Goal: Task Accomplishment & Management: Manage account settings

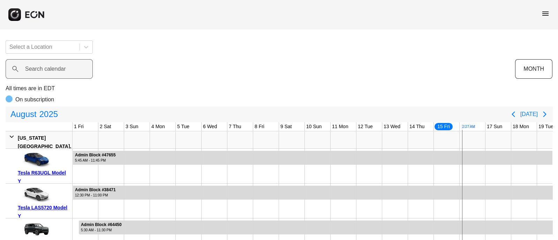
scroll to position [0, 253]
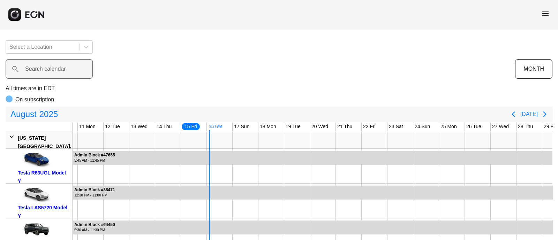
click at [58, 73] on label "Search calendar" at bounding box center [45, 69] width 41 height 8
click at [58, 73] on calendar "Search calendar" at bounding box center [49, 69] width 87 height 20
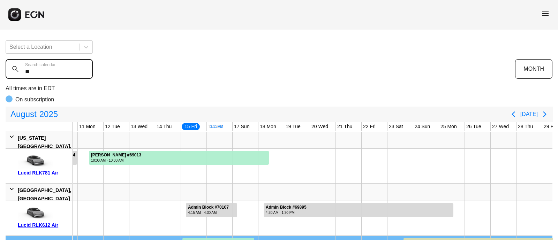
type calendar "*"
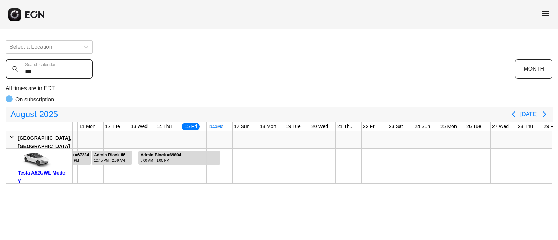
type calendar "***"
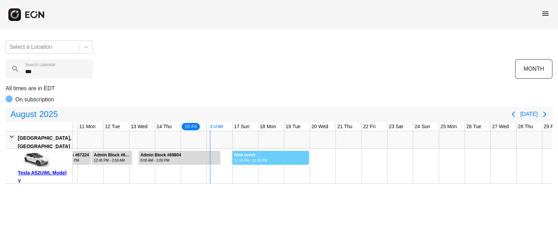
drag, startPoint x: 232, startPoint y: 154, endPoint x: 309, endPoint y: 159, distance: 77.5
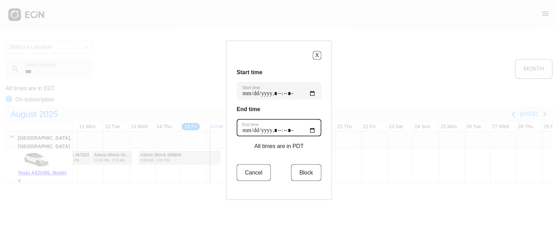
click at [306, 130] on time "End time" at bounding box center [279, 127] width 85 height 17
type time "**********"
click at [317, 100] on div "Start time Start time End time End time All times are in PDT Cancel Block" at bounding box center [279, 128] width 85 height 121
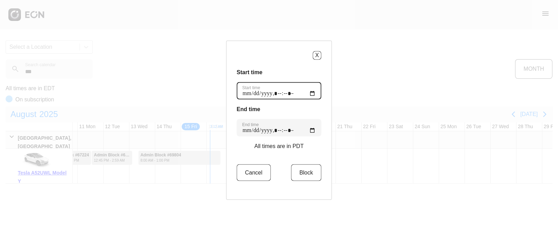
click at [247, 91] on time "Start time" at bounding box center [279, 90] width 85 height 17
click at [306, 174] on button "Block" at bounding box center [306, 172] width 30 height 17
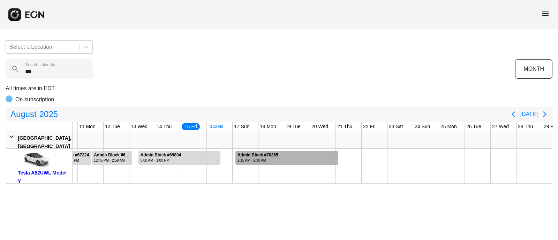
click at [258, 159] on div "2:15 AM - 2:30 AM" at bounding box center [257, 160] width 41 height 5
click at [275, 157] on div "Admin Block #70265" at bounding box center [257, 155] width 41 height 5
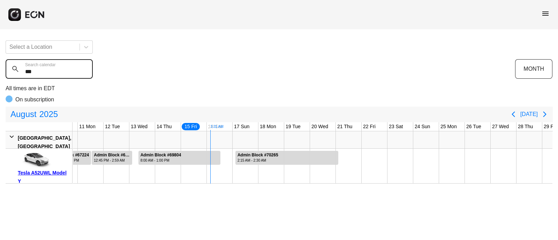
click at [52, 74] on calendar "***" at bounding box center [49, 69] width 87 height 20
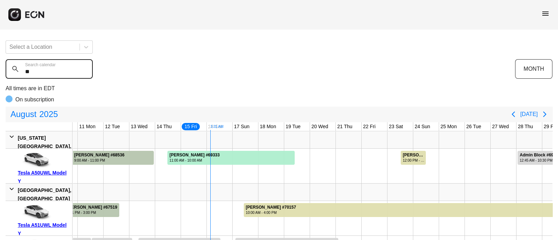
type calendar "*"
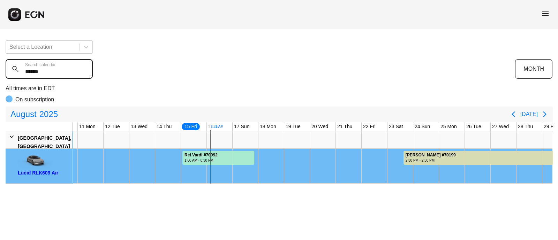
type calendar "******"
click at [258, 154] on div at bounding box center [246, 166] width 26 height 35
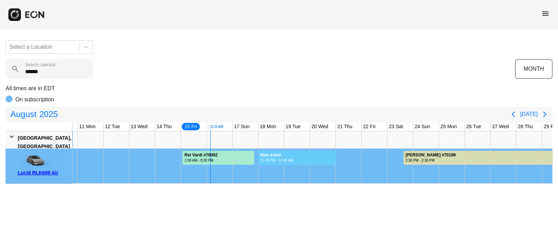
drag, startPoint x: 258, startPoint y: 154, endPoint x: 336, endPoint y: 158, distance: 78.5
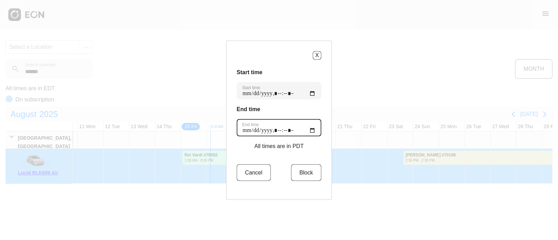
click at [252, 133] on time "End time" at bounding box center [279, 127] width 85 height 17
click at [309, 129] on time "End time" at bounding box center [279, 127] width 85 height 17
type time "**********"
click at [308, 111] on h3 "End time" at bounding box center [279, 109] width 85 height 8
click at [306, 173] on button "Block" at bounding box center [306, 172] width 30 height 17
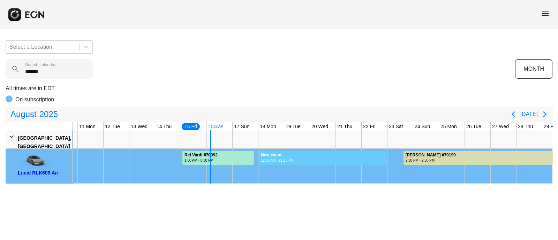
drag, startPoint x: 258, startPoint y: 155, endPoint x: 386, endPoint y: 154, distance: 127.9
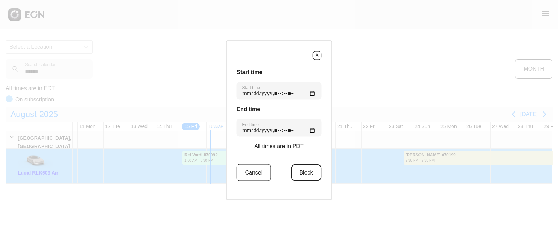
click at [311, 172] on button "Block" at bounding box center [306, 172] width 30 height 17
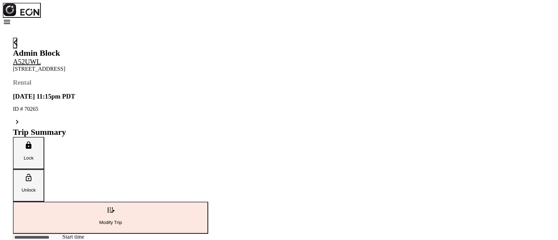
click at [208, 202] on button "edit_road Modify Trip" at bounding box center [110, 218] width 195 height 32
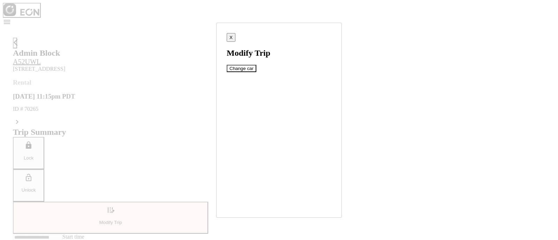
click at [235, 42] on button "X" at bounding box center [231, 37] width 9 height 9
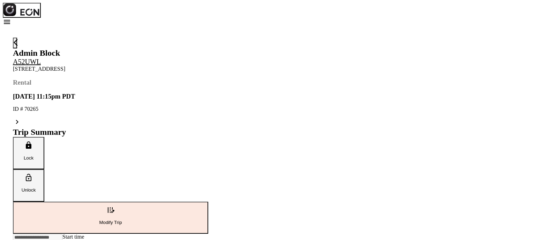
scroll to position [130, 0]
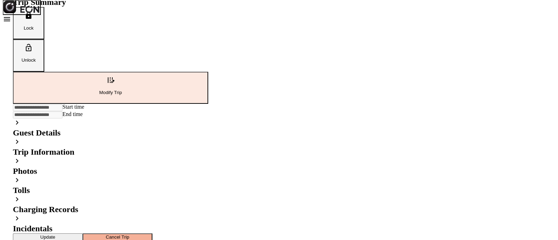
click at [208, 111] on div "**********" at bounding box center [110, 114] width 195 height 7
click at [83, 234] on button "Update" at bounding box center [48, 237] width 70 height 7
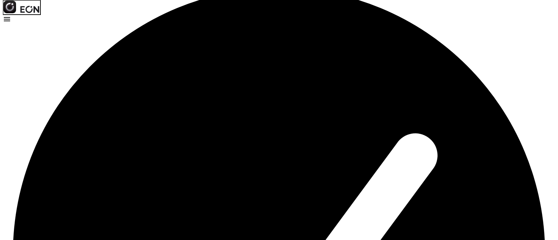
scroll to position [0, 0]
